Goal: Find specific page/section: Find specific page/section

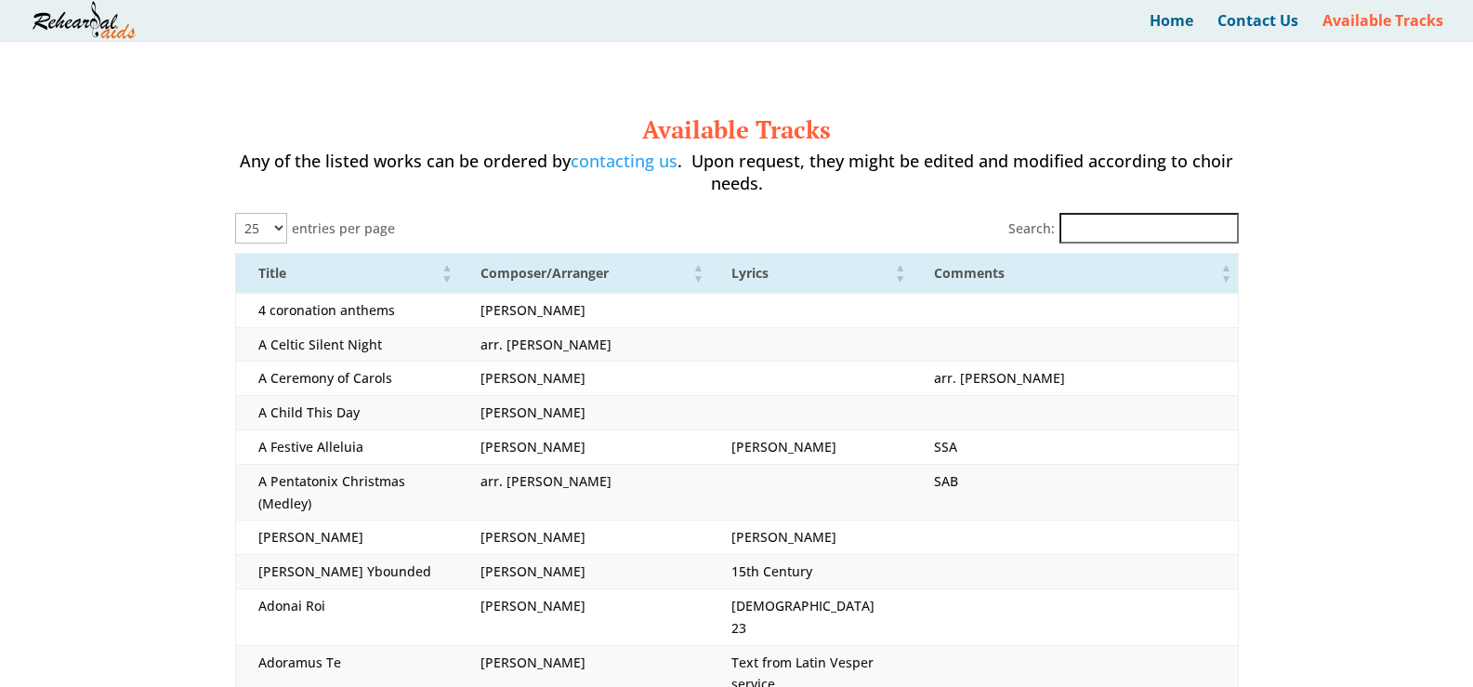
select select "25"
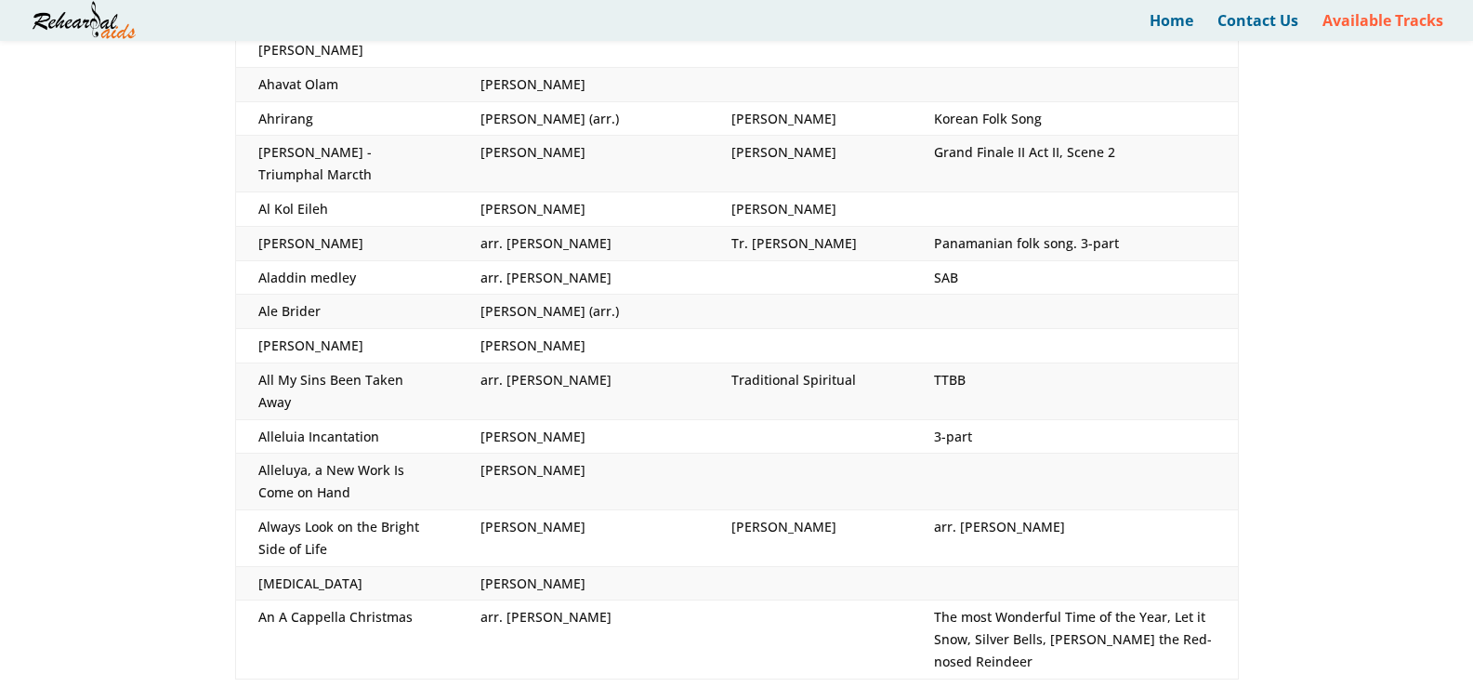
scroll to position [681, 0]
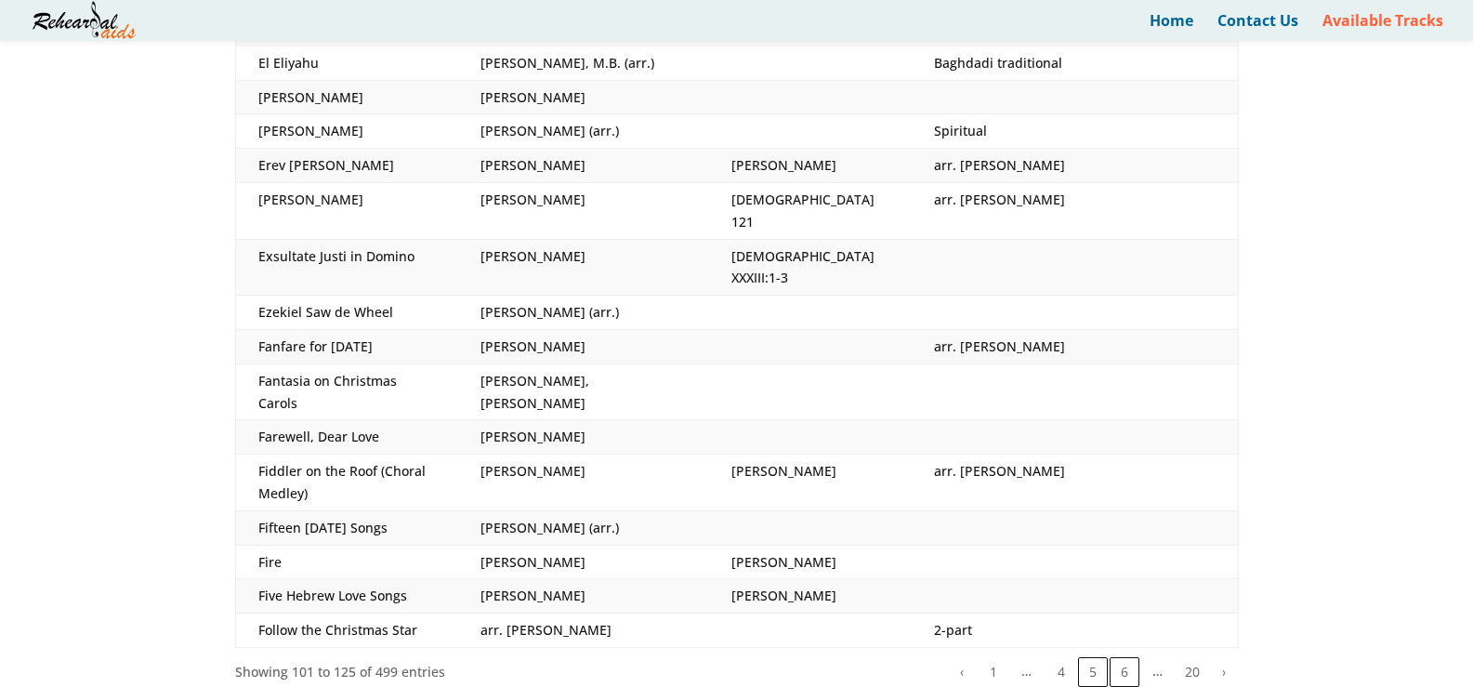
click at [1120, 657] on button "6" at bounding box center [1124, 672] width 30 height 30
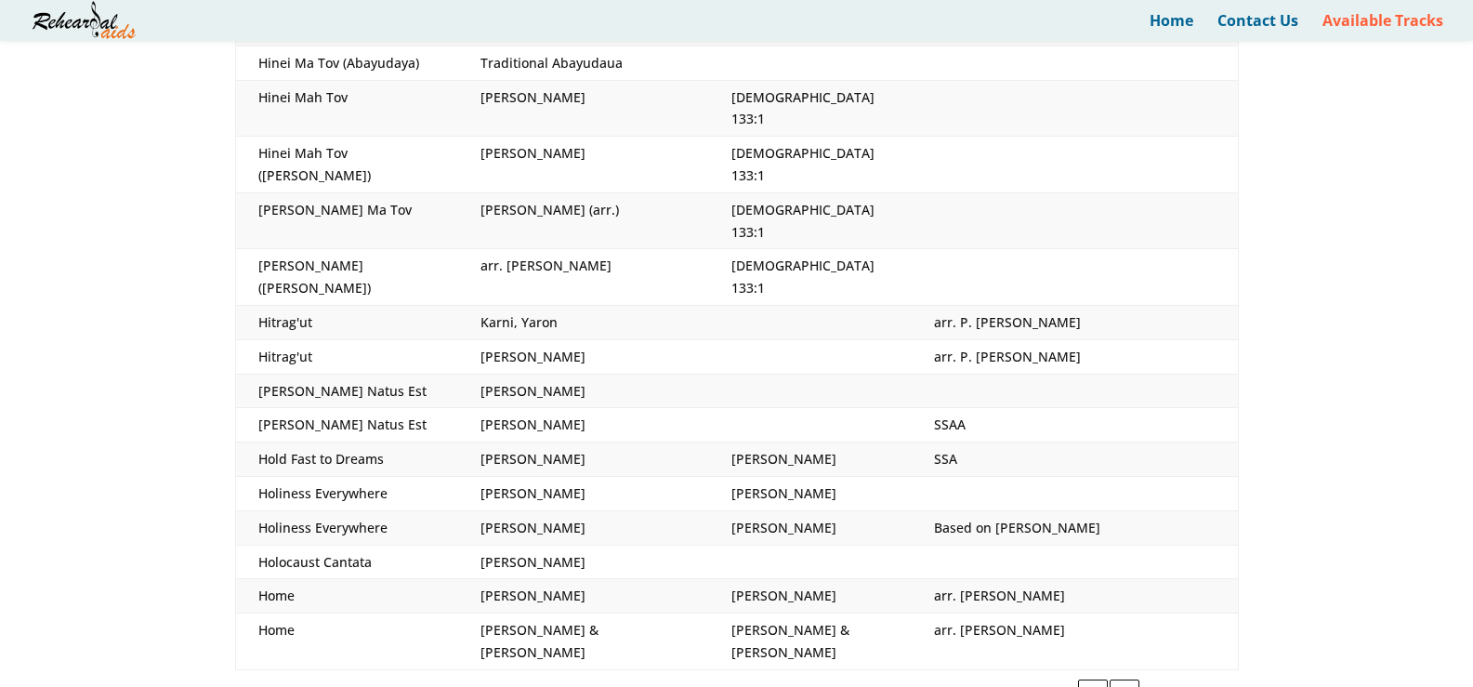
click at [1121, 679] on button "9" at bounding box center [1124, 694] width 30 height 30
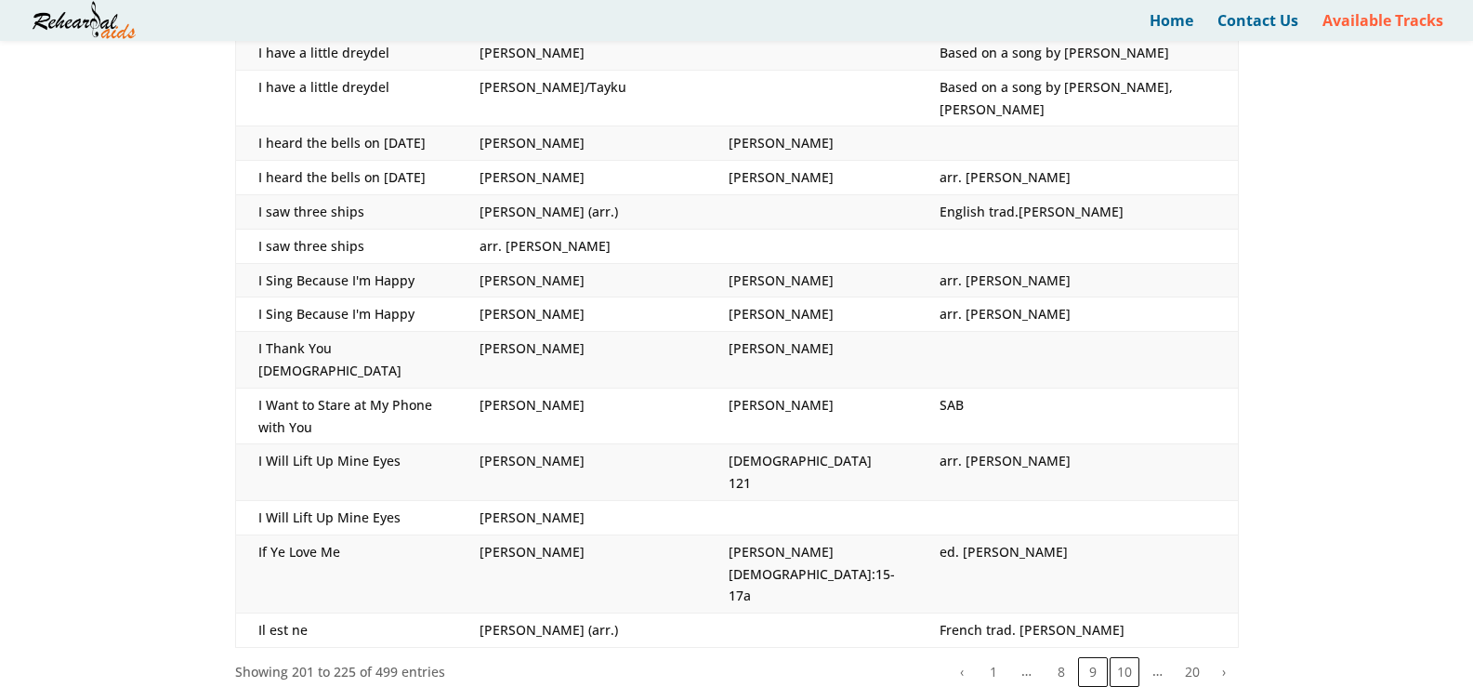
click at [1126, 657] on button "10" at bounding box center [1124, 672] width 30 height 30
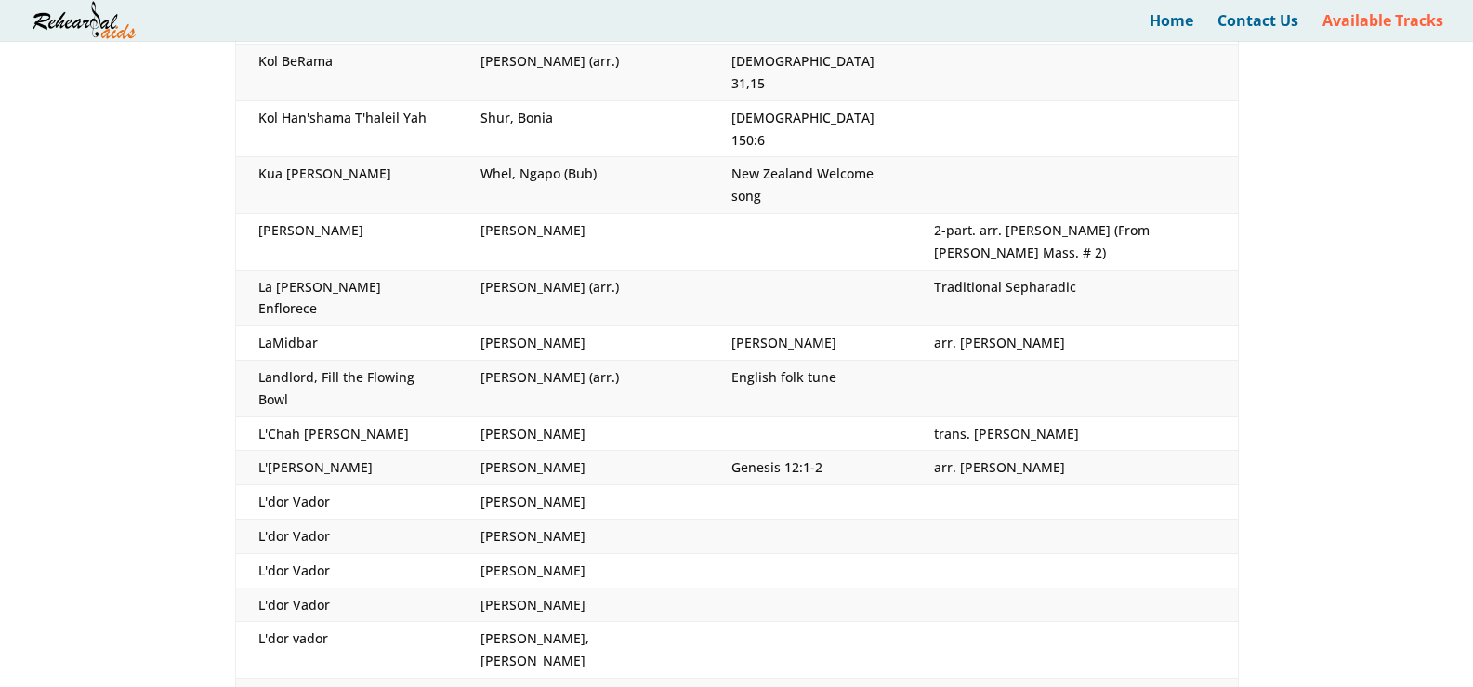
scroll to position [359, 0]
